Goal: Information Seeking & Learning: Compare options

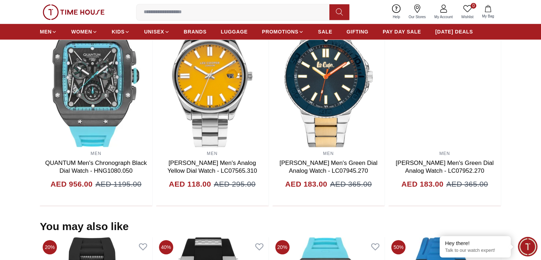
scroll to position [490, 0]
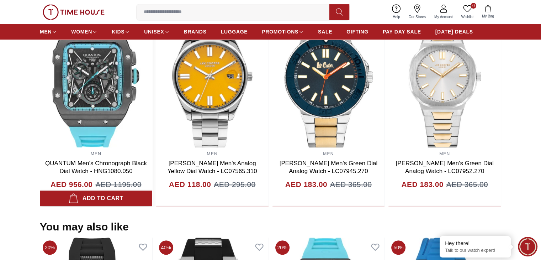
click at [111, 96] on img at bounding box center [96, 76] width 112 height 142
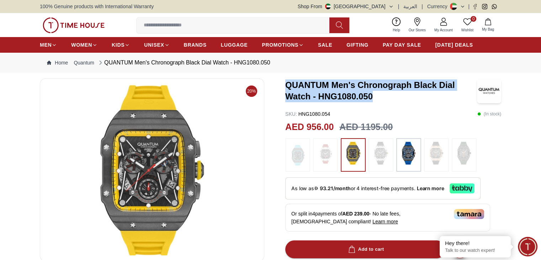
drag, startPoint x: 283, startPoint y: 83, endPoint x: 383, endPoint y: 92, distance: 100.0
click at [383, 92] on div "20% QUANTUM Men's Chronograph Black Dial Watch - HNG1080.050 SKU : HNG1080.054 …" at bounding box center [270, 260] width 461 height 365
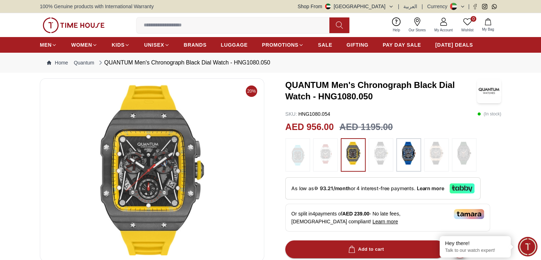
click at [422, 106] on div "QUANTUM Men's Chronograph Black Dial Watch - HNG1080.050 SKU : HNG1080.054 ( In…" at bounding box center [393, 260] width 216 height 365
click at [382, 153] on img at bounding box center [381, 153] width 18 height 23
click at [401, 153] on img at bounding box center [409, 153] width 18 height 23
